Goal: Transaction & Acquisition: Purchase product/service

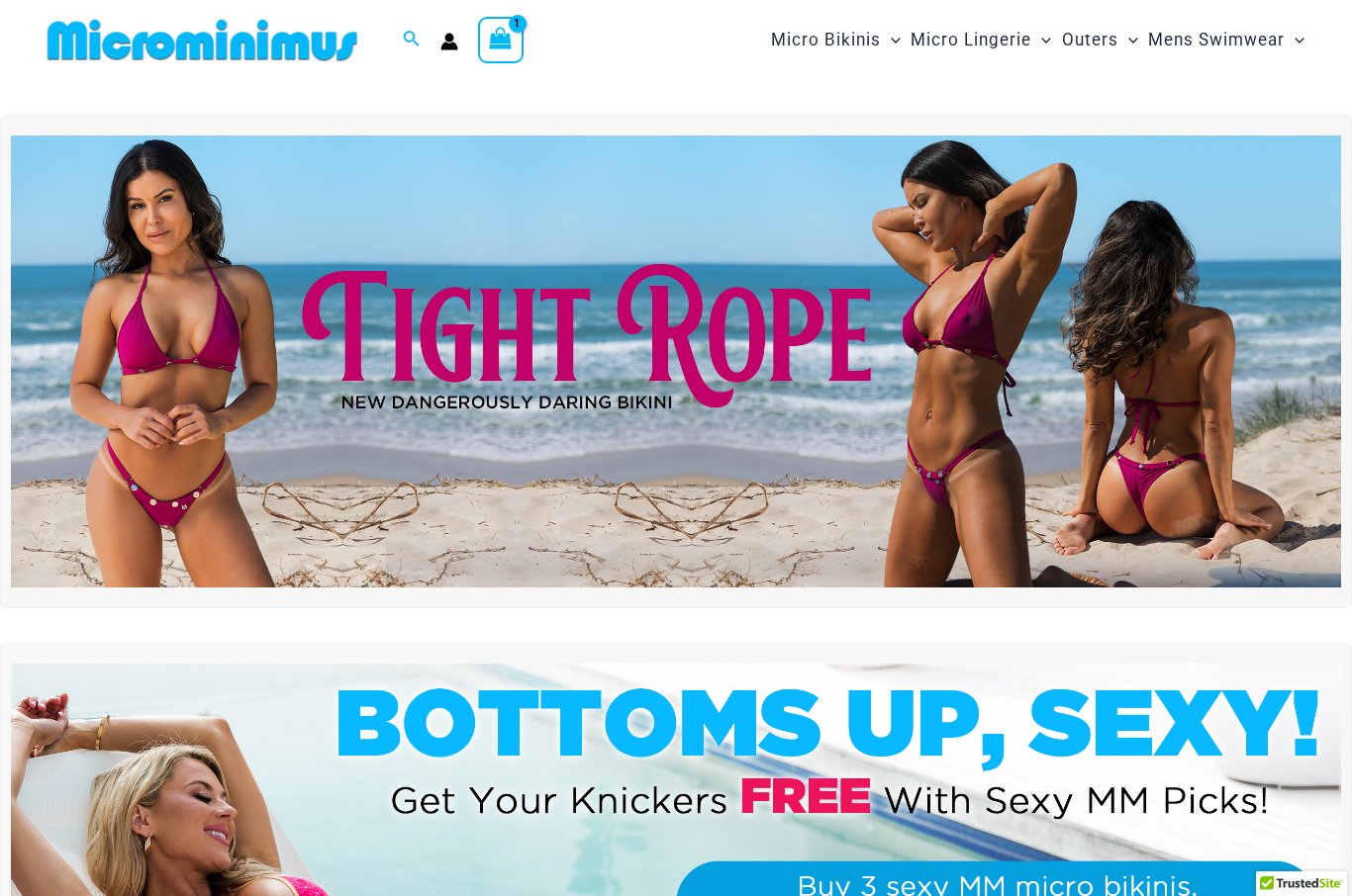
click at [236, 466] on img at bounding box center [676, 361] width 1330 height 452
click at [982, 393] on img at bounding box center [676, 361] width 1330 height 452
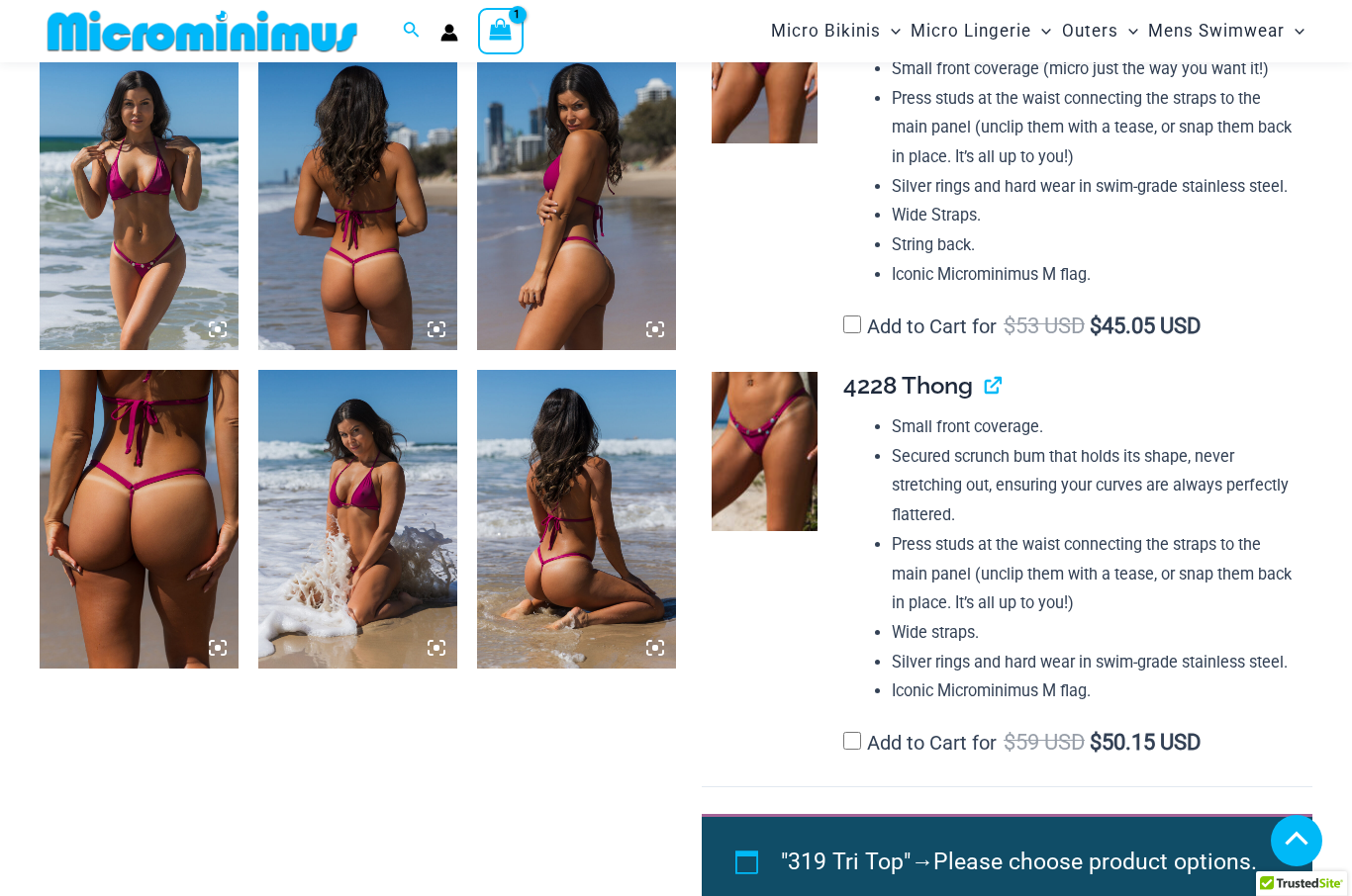
scroll to position [1451, 0]
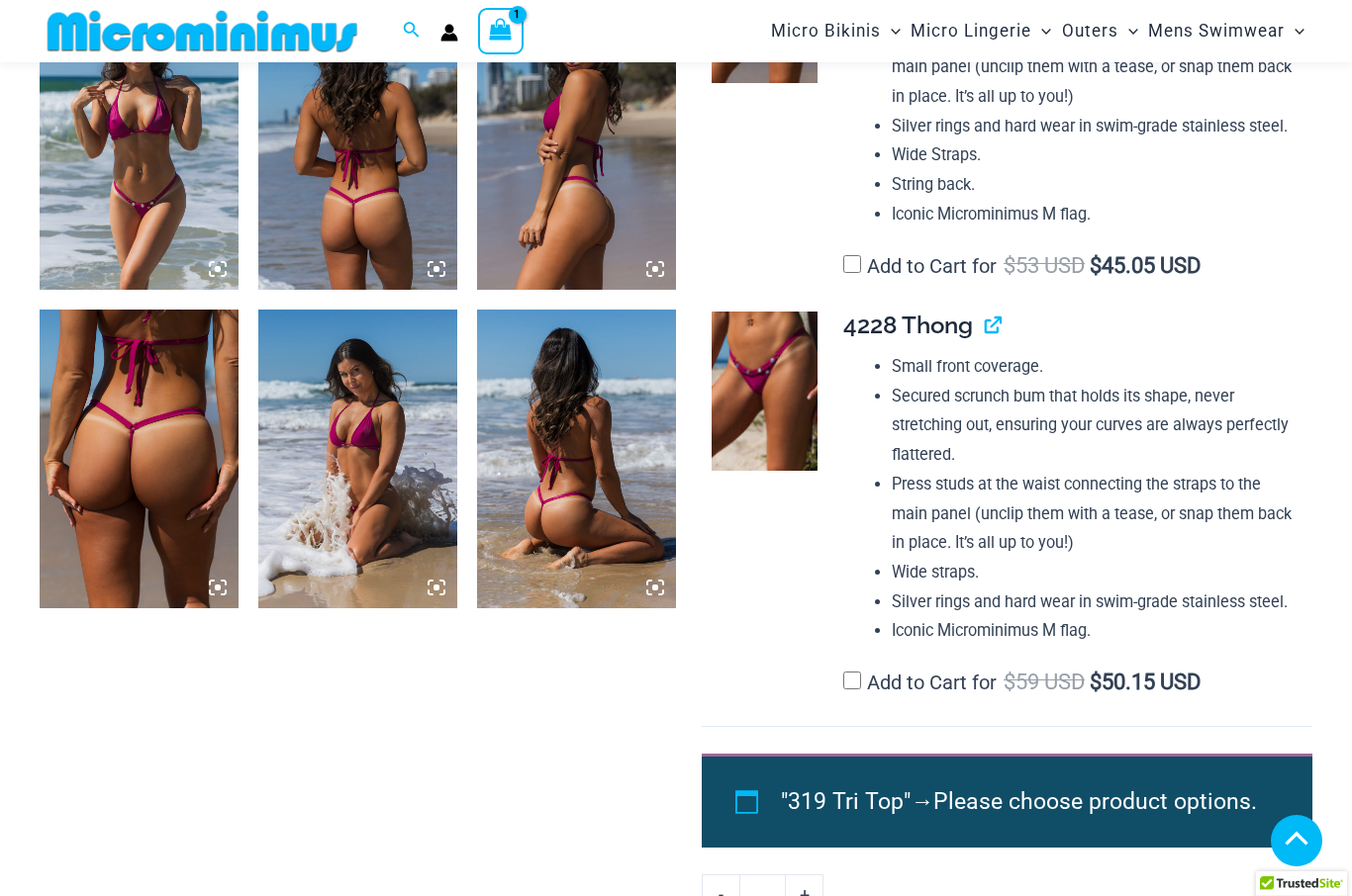
click at [794, 388] on img at bounding box center [764, 391] width 105 height 159
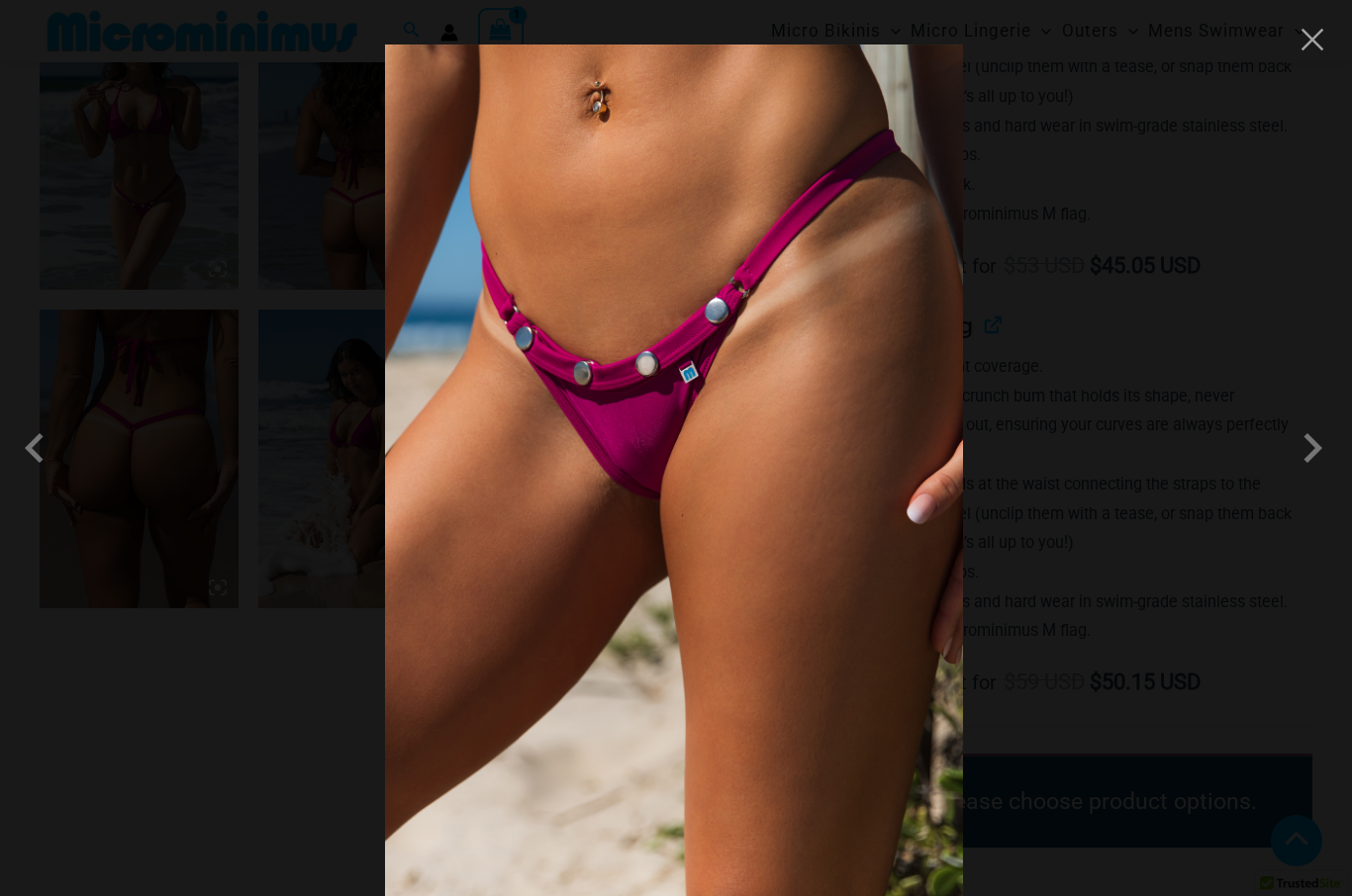
click at [1321, 477] on span at bounding box center [1312, 448] width 60 height 60
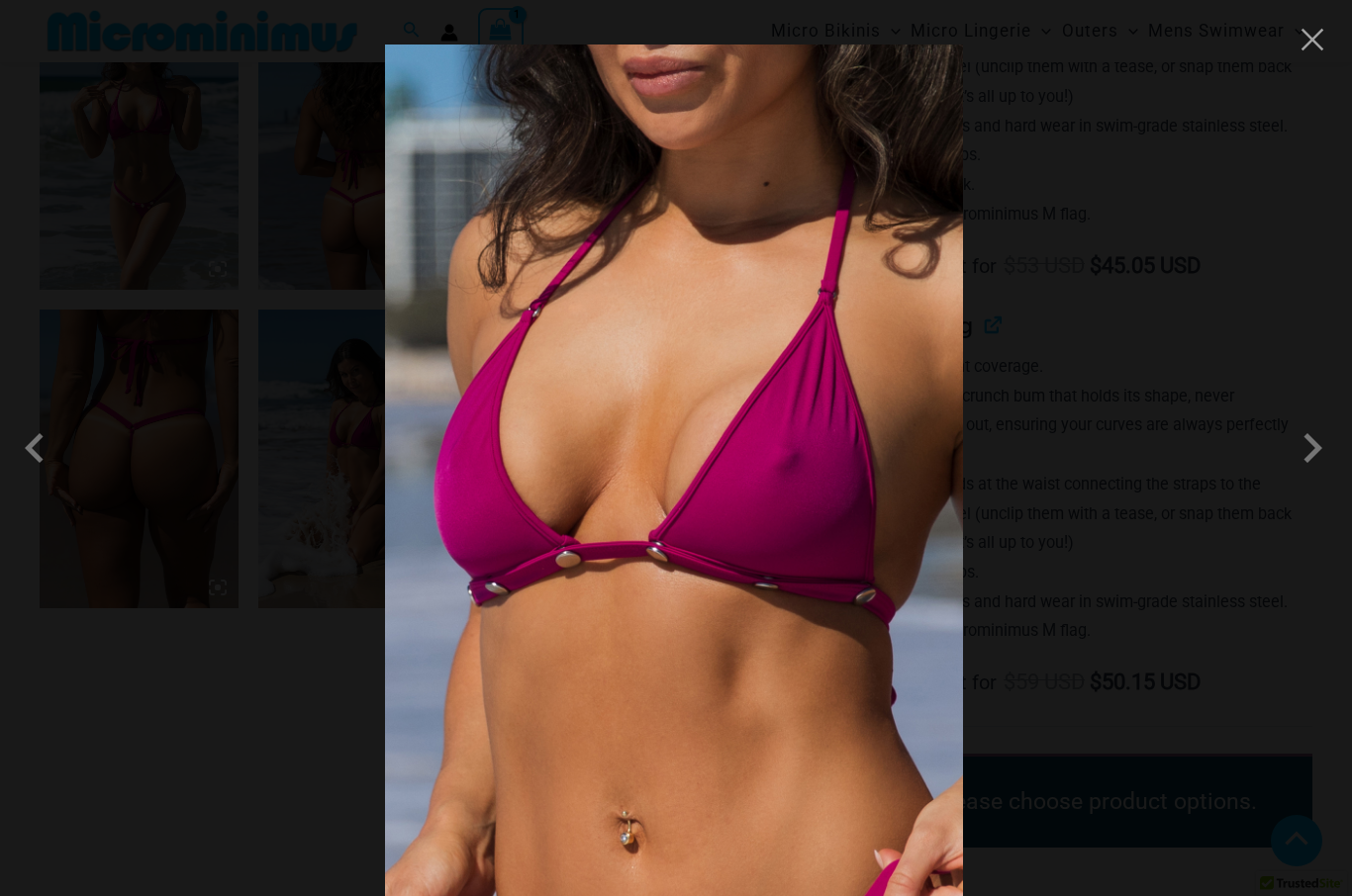
click at [1334, 477] on span at bounding box center [1312, 448] width 60 height 60
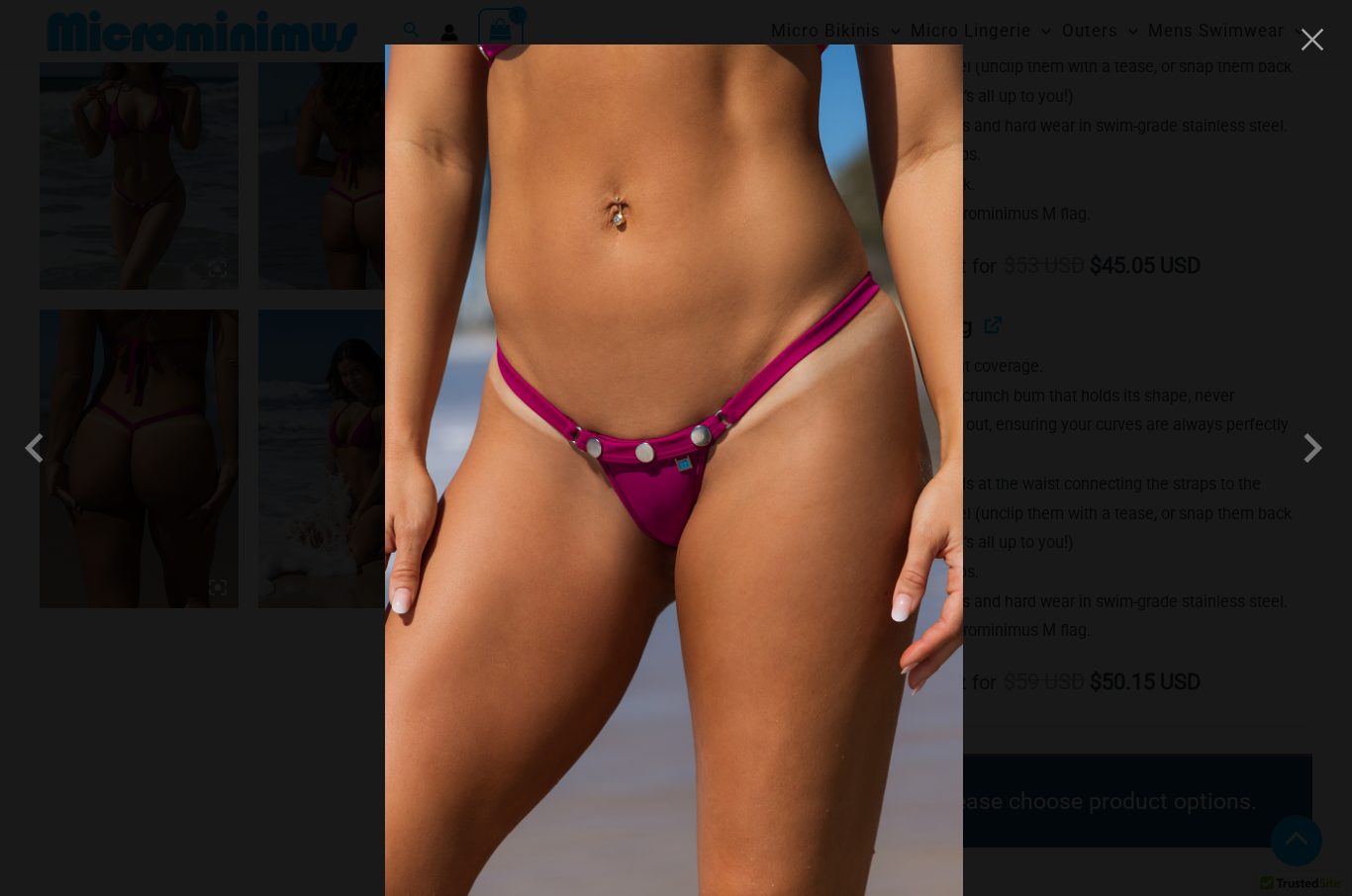
click at [1313, 47] on button "Close" at bounding box center [1312, 40] width 30 height 30
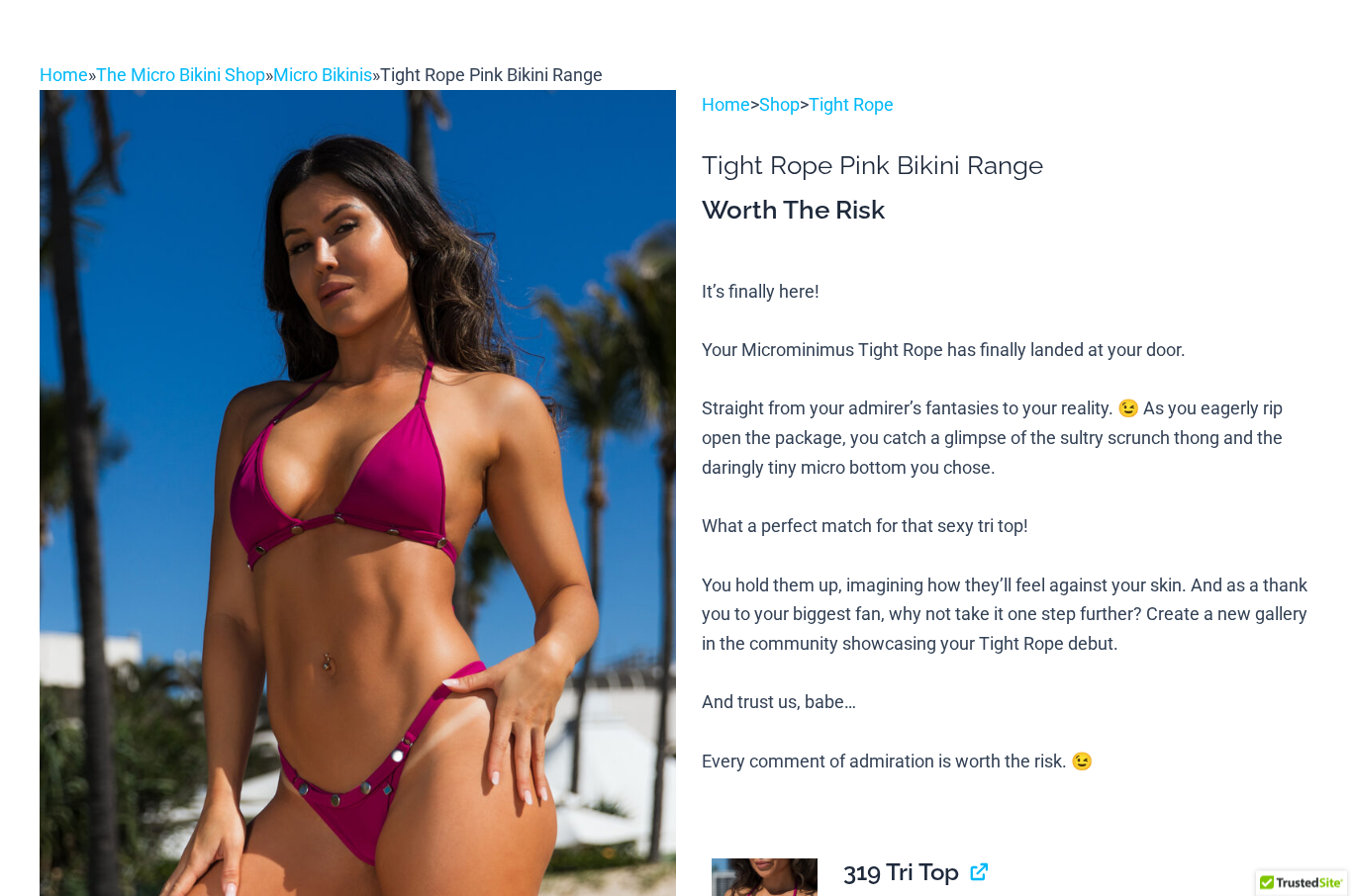
scroll to position [0, 0]
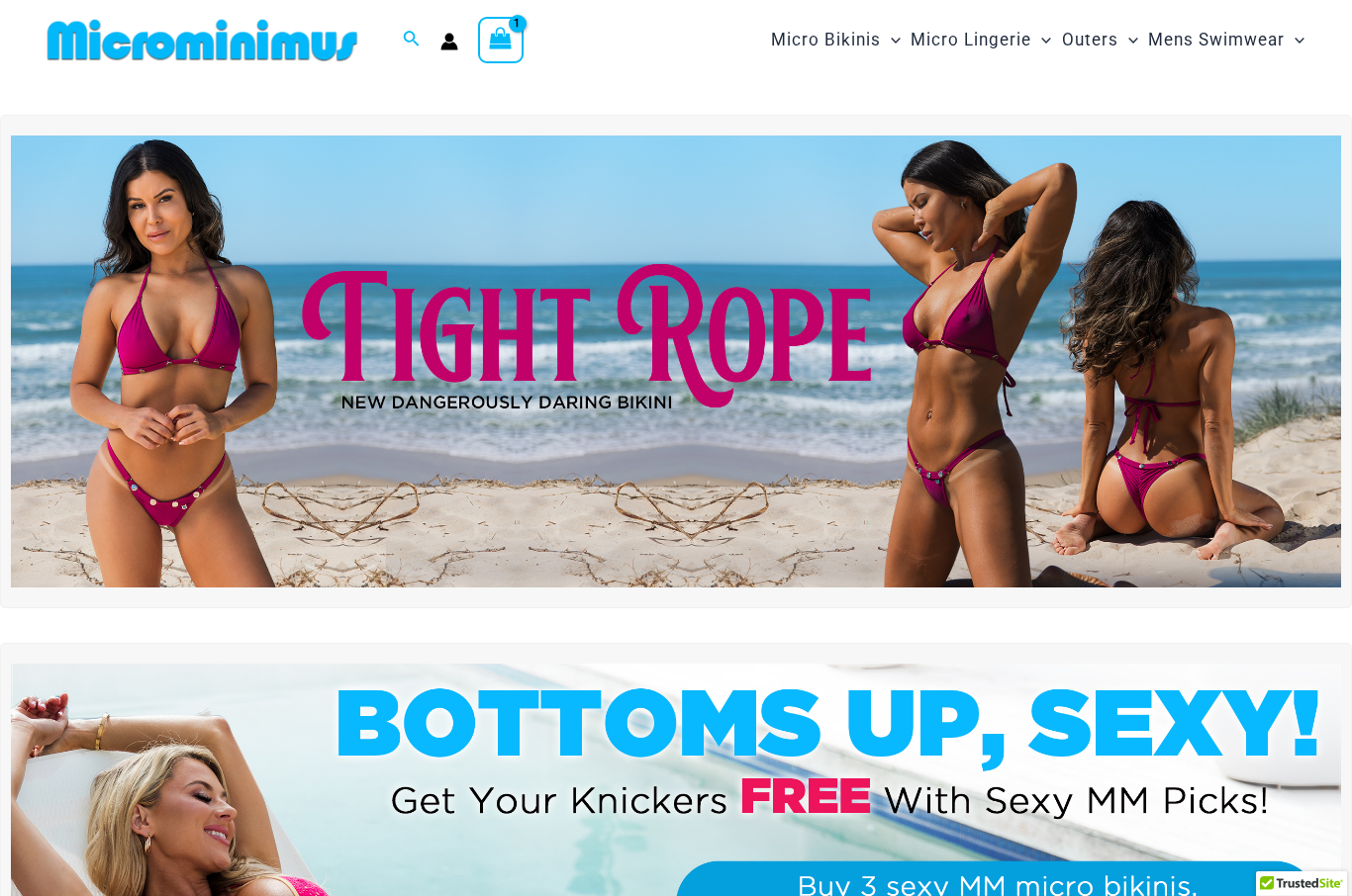
click at [410, 40] on icon "Search icon link" at bounding box center [411, 40] width 16 height 18
click at [534, 50] on input "Search for: Search" at bounding box center [538, 40] width 233 height 59
type input "****"
click button "Search" at bounding box center [0, 0] width 0 height 0
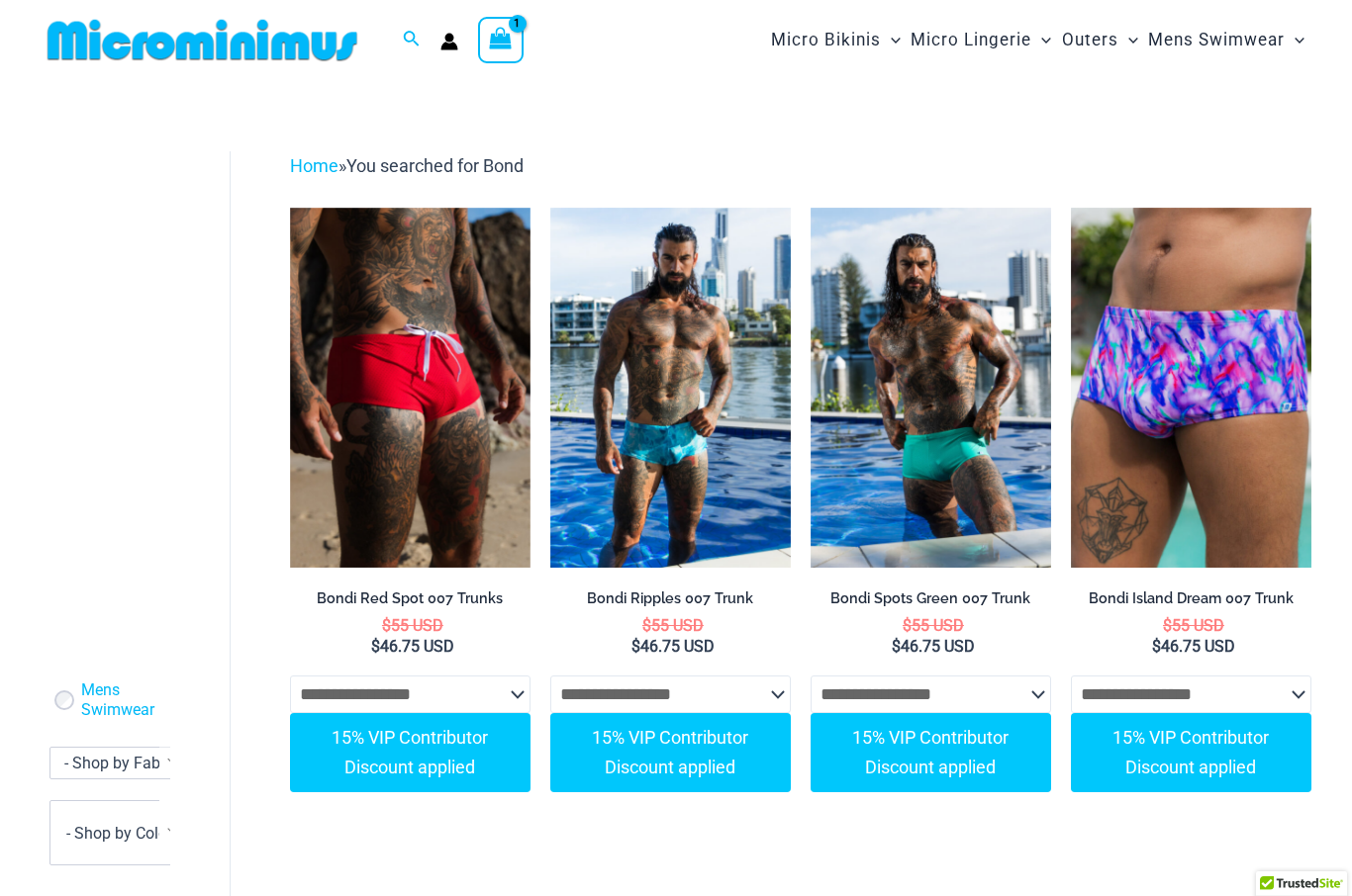
click at [313, 43] on img at bounding box center [202, 40] width 325 height 45
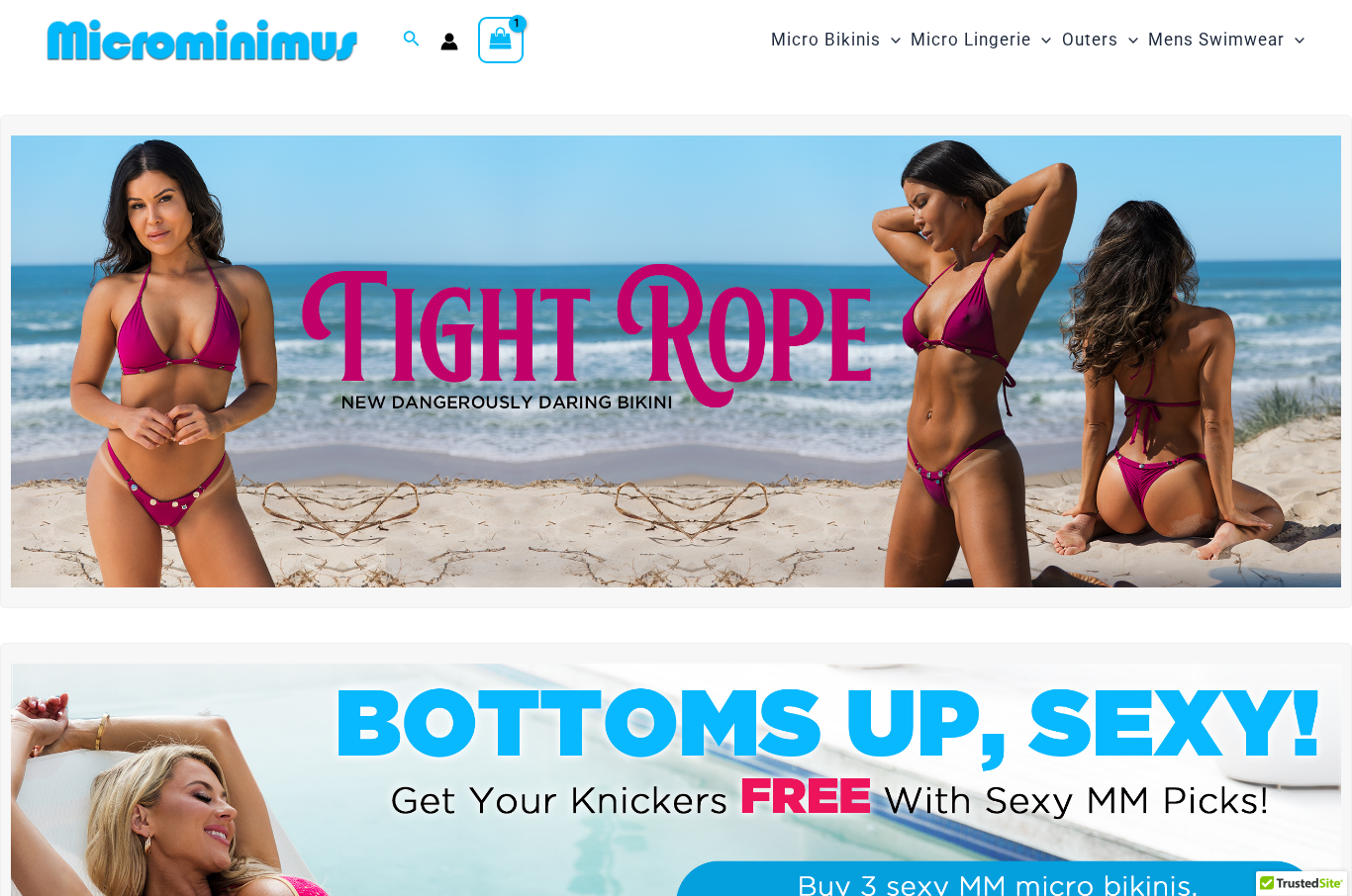
click at [419, 35] on icon "Search icon link" at bounding box center [411, 40] width 16 height 18
click at [496, 40] on input "Search for: Search" at bounding box center [538, 40] width 233 height 59
type input "****"
click button "Search" at bounding box center [0, 0] width 0 height 0
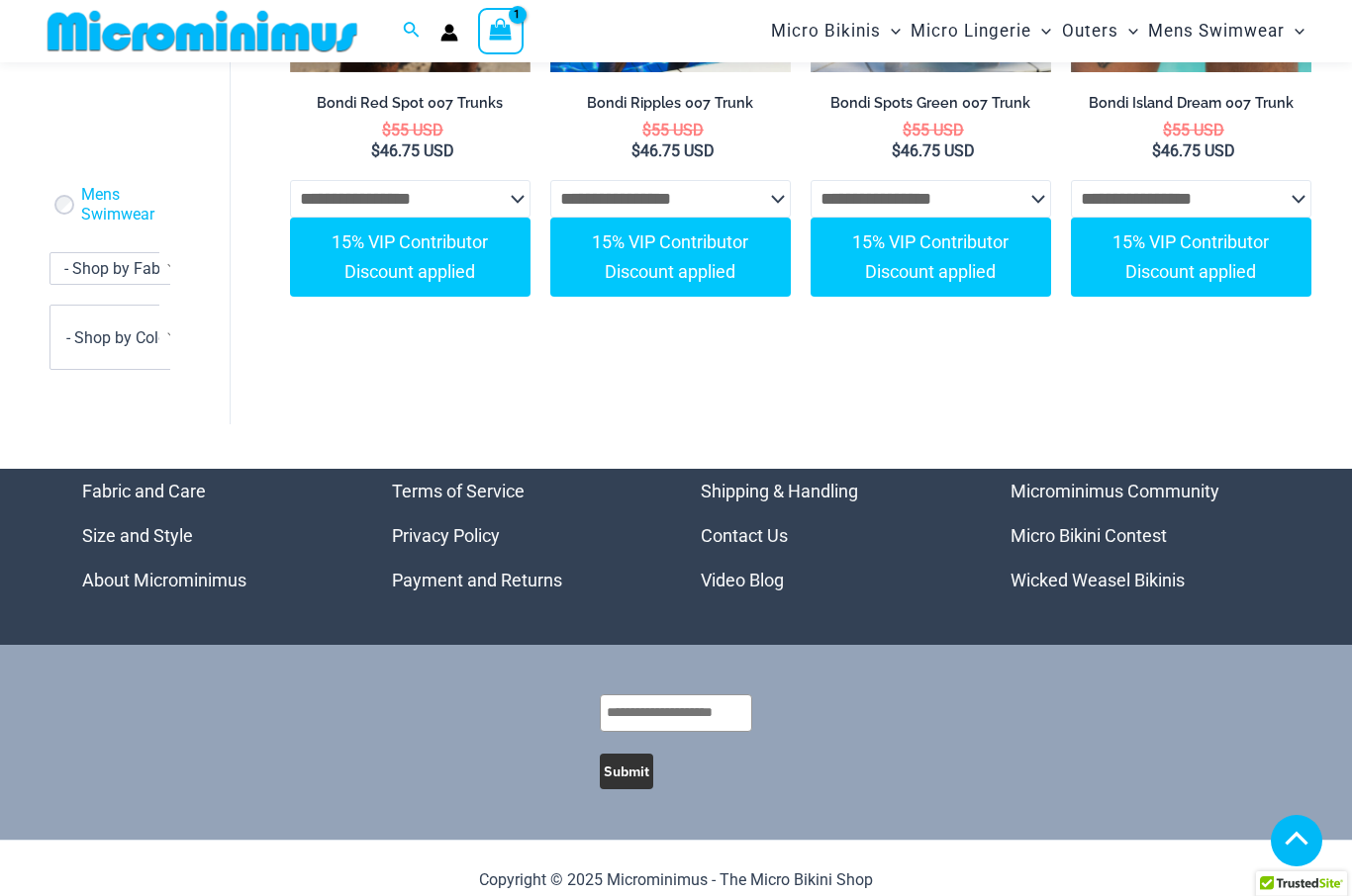
scroll to position [478, 0]
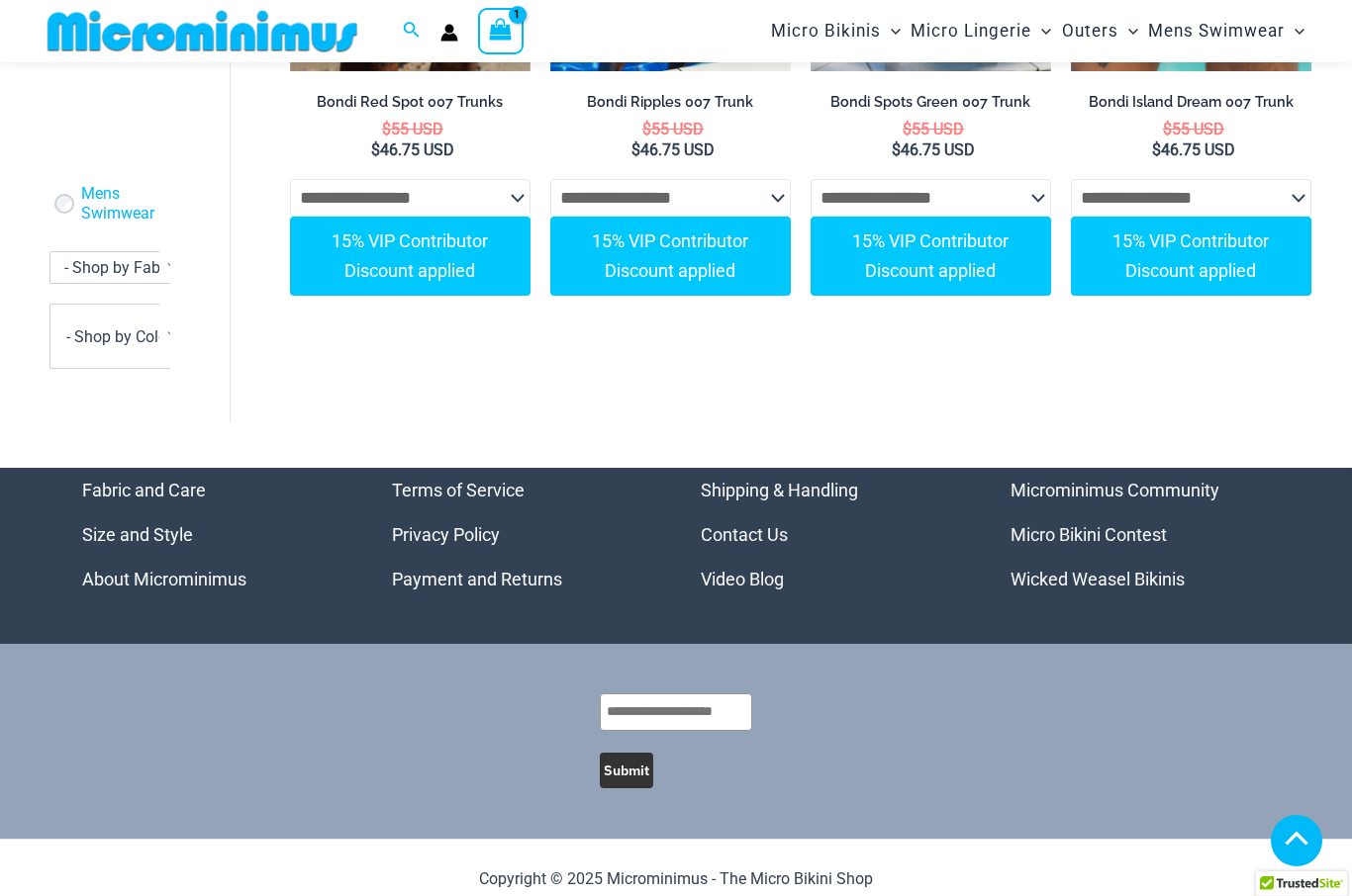
click at [137, 340] on span "- Shop by Color" at bounding box center [119, 336] width 105 height 19
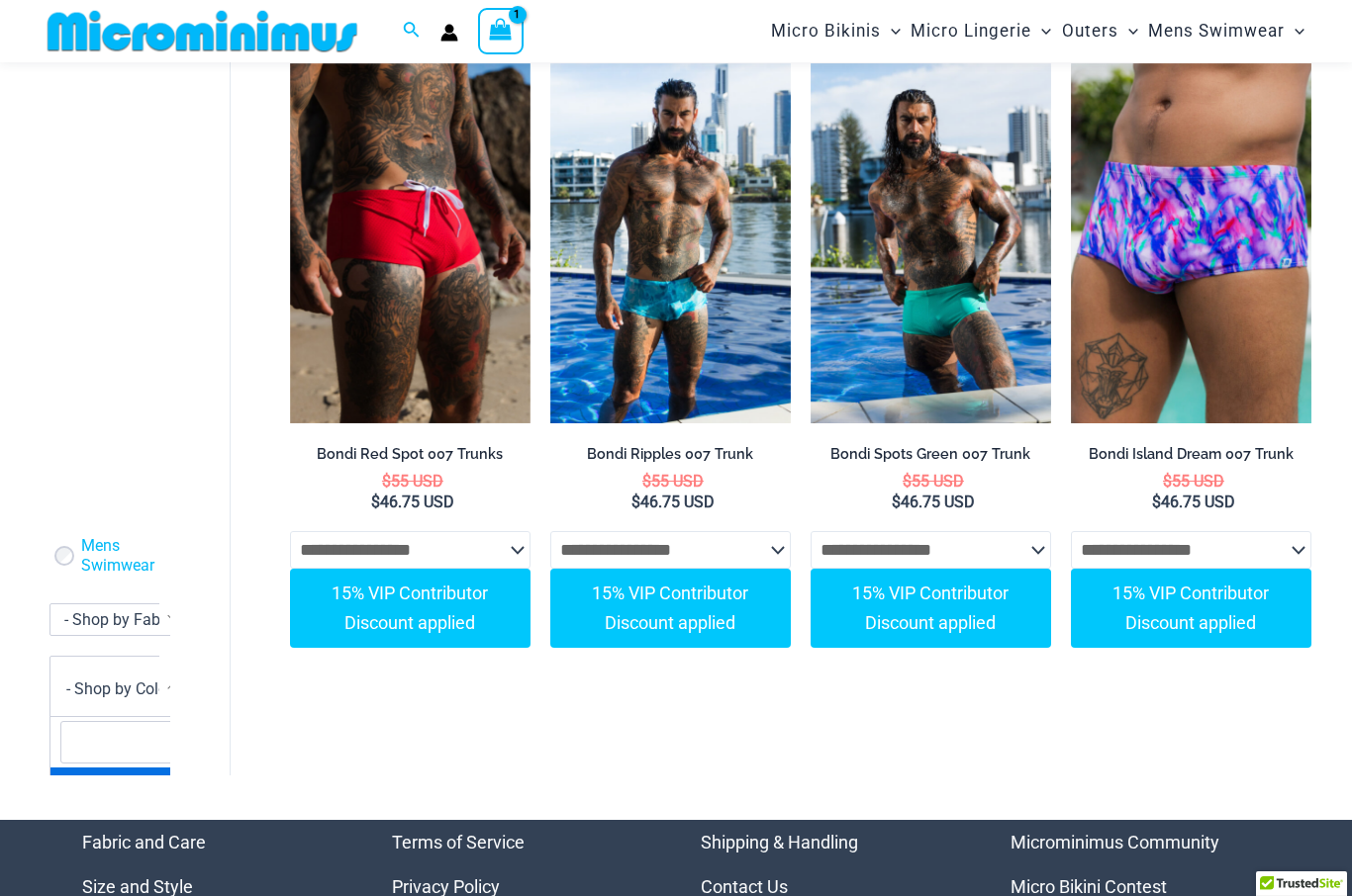
scroll to position [0, 0]
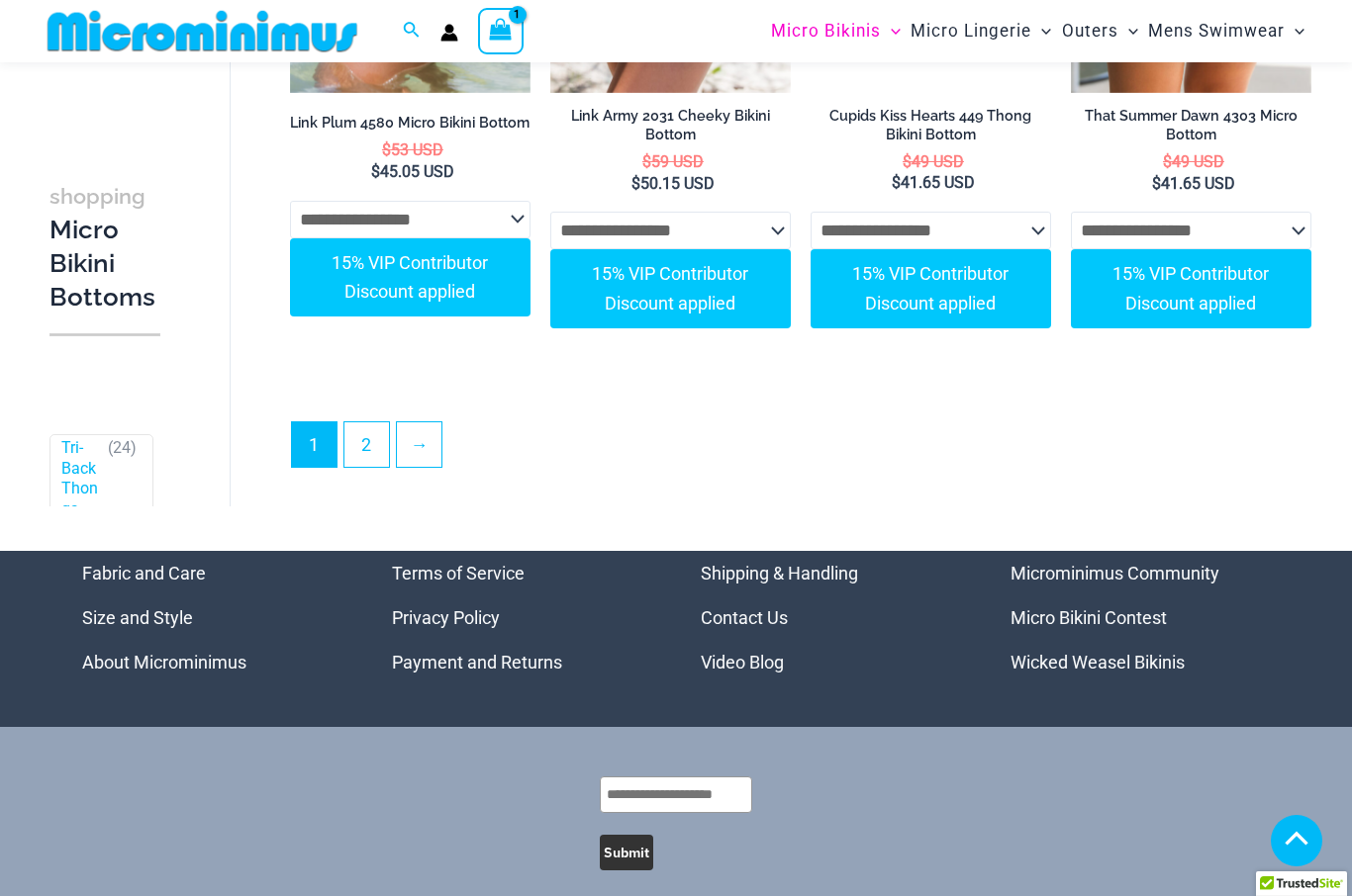
scroll to position [6097, 0]
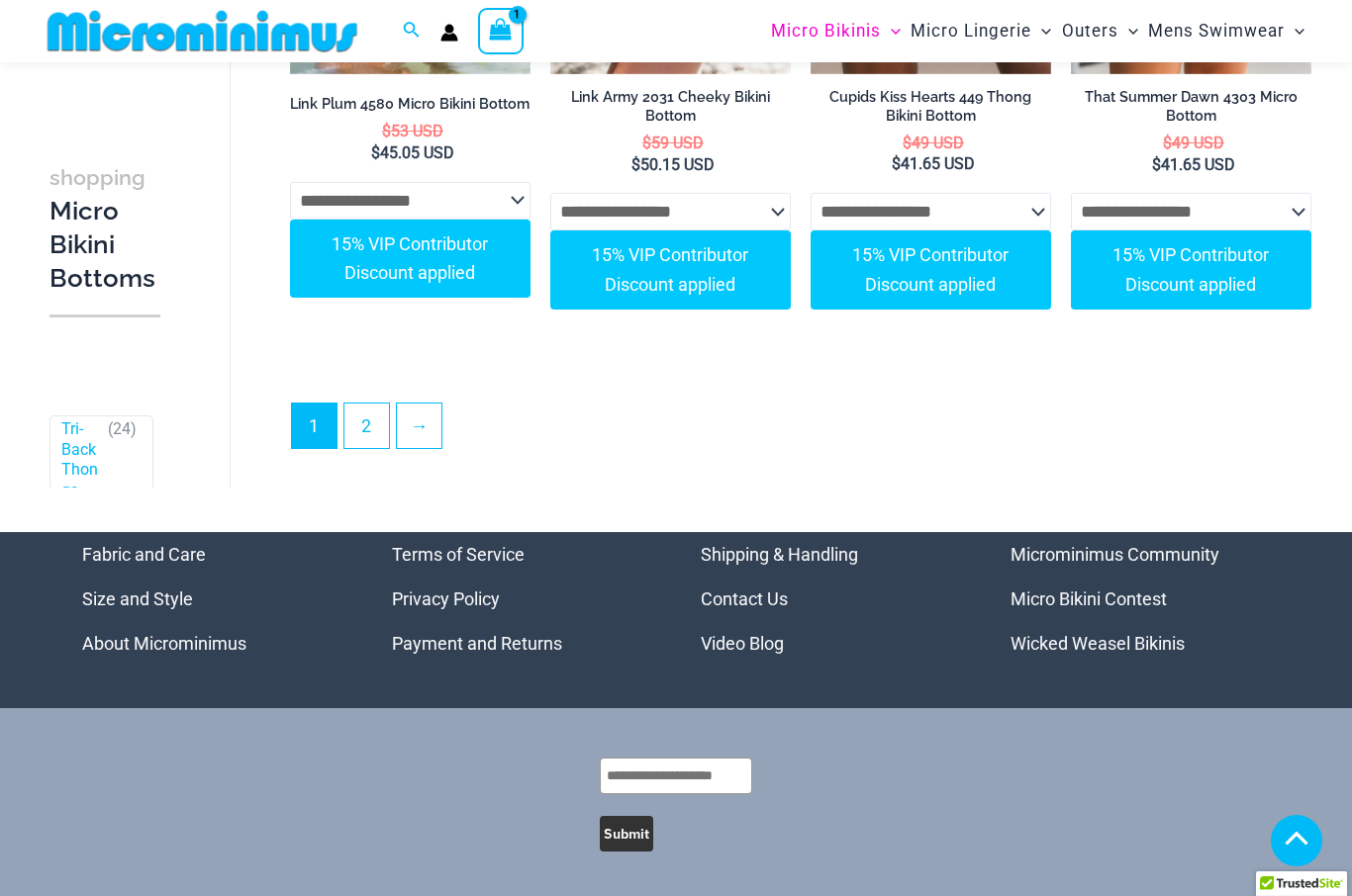
click at [379, 404] on link "2" at bounding box center [366, 426] width 45 height 45
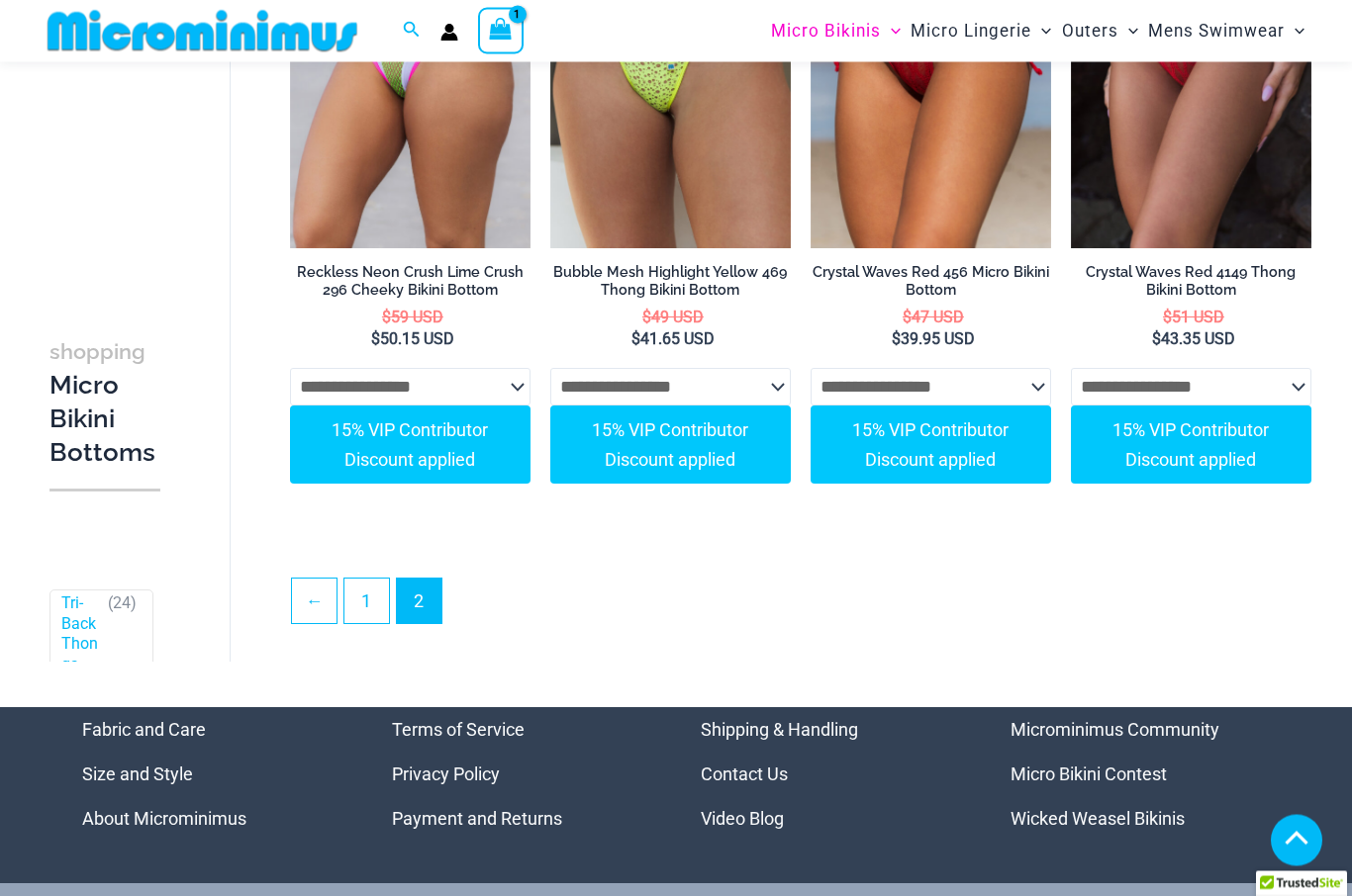
scroll to position [2989, 0]
click at [387, 603] on link "1" at bounding box center [366, 601] width 45 height 45
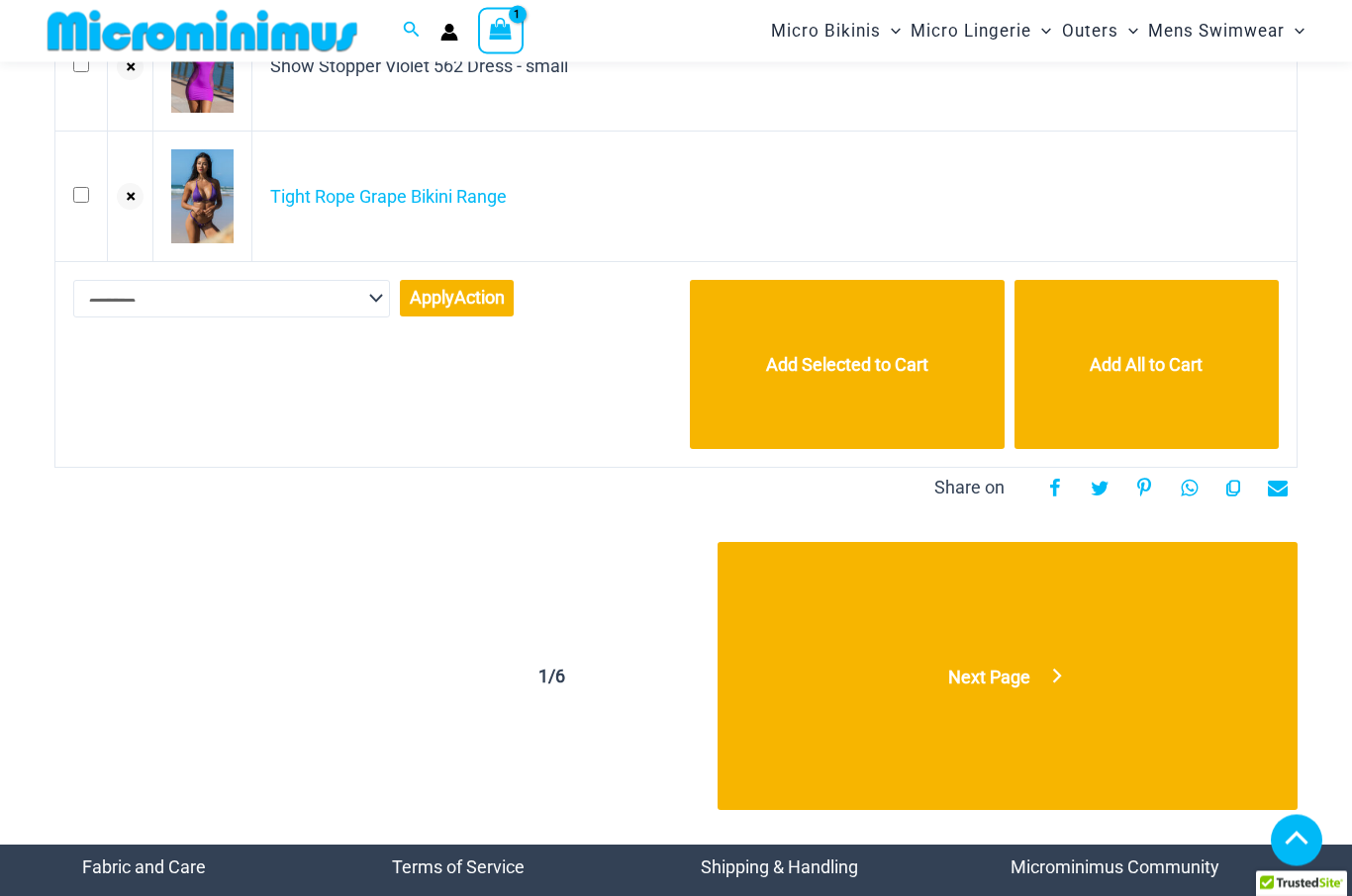
scroll to position [1236, 0]
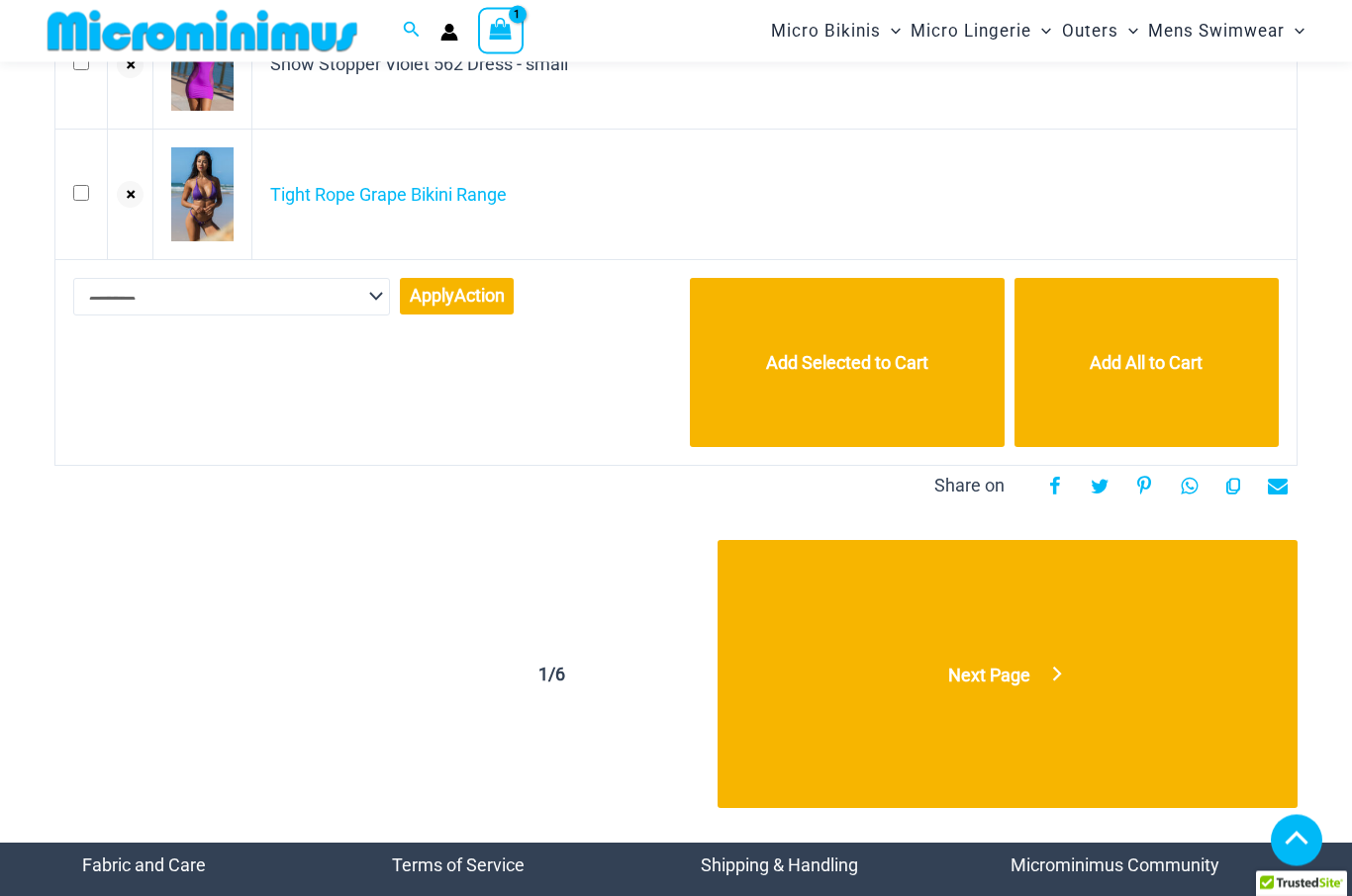
click at [1039, 677] on link "Next Page" at bounding box center [1007, 675] width 580 height 269
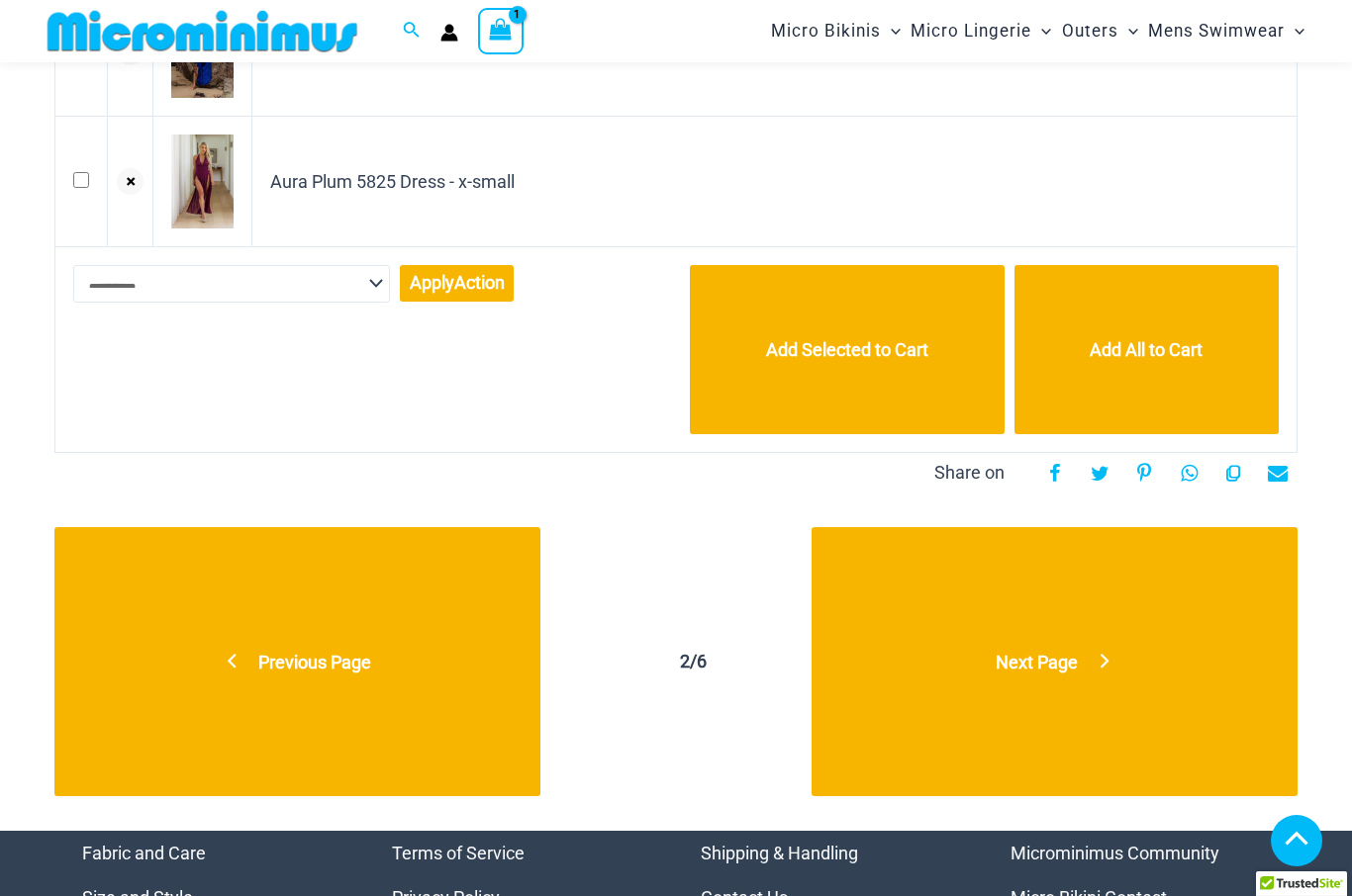
scroll to position [1318, 0]
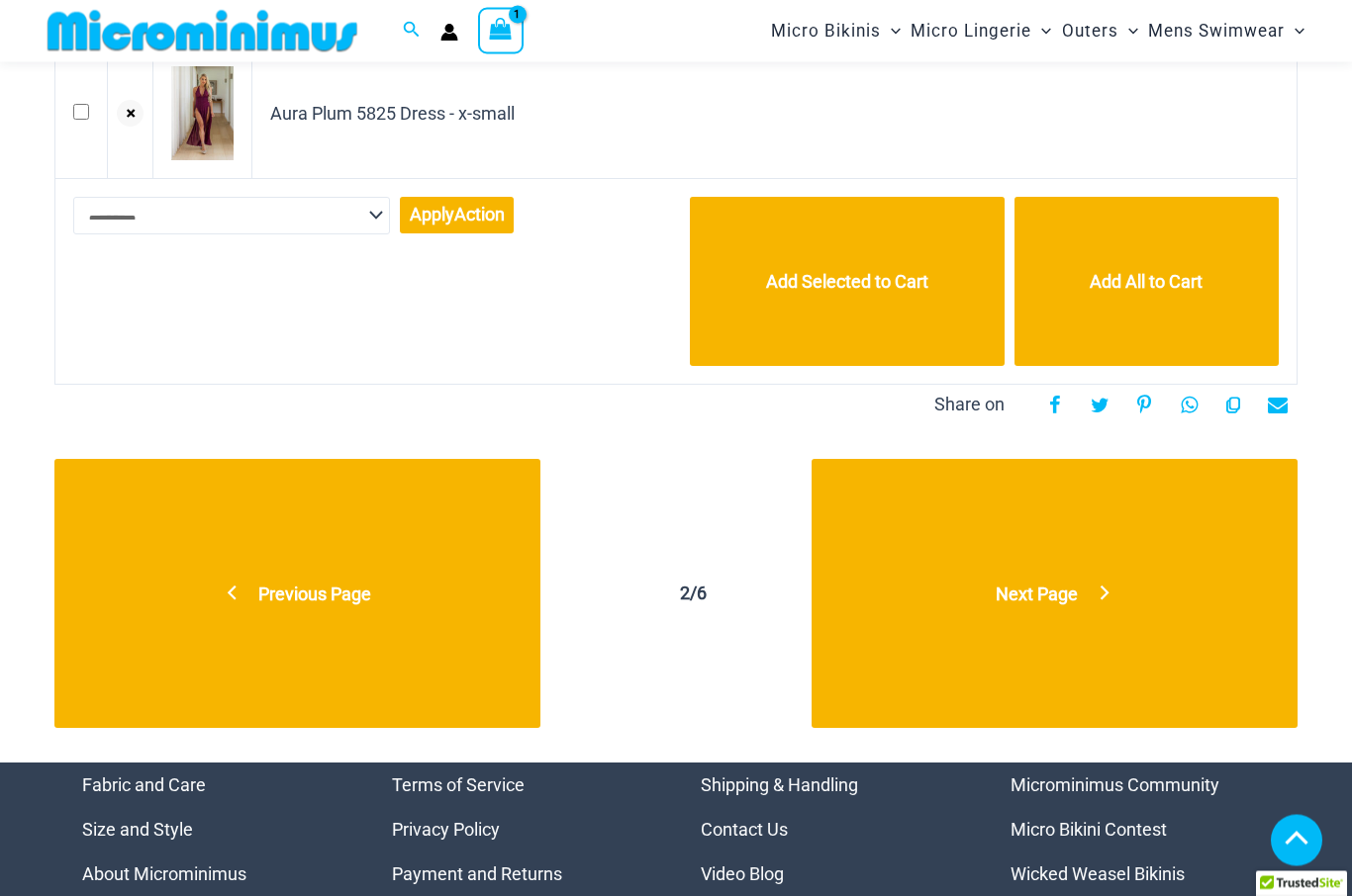
click at [1046, 609] on link "Next Page" at bounding box center [1055, 594] width 485 height 269
